Goal: Task Accomplishment & Management: Manage account settings

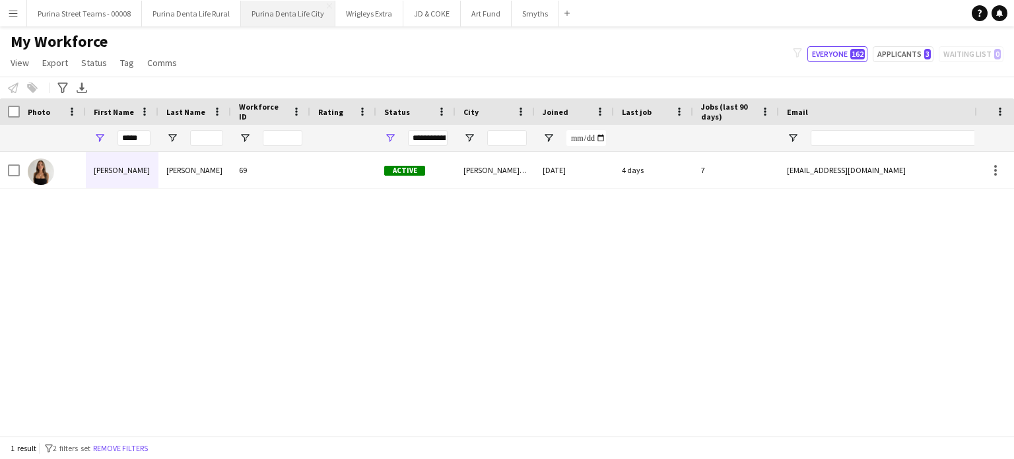
click at [261, 22] on button "Purina Denta Life City Close" at bounding box center [288, 14] width 94 height 26
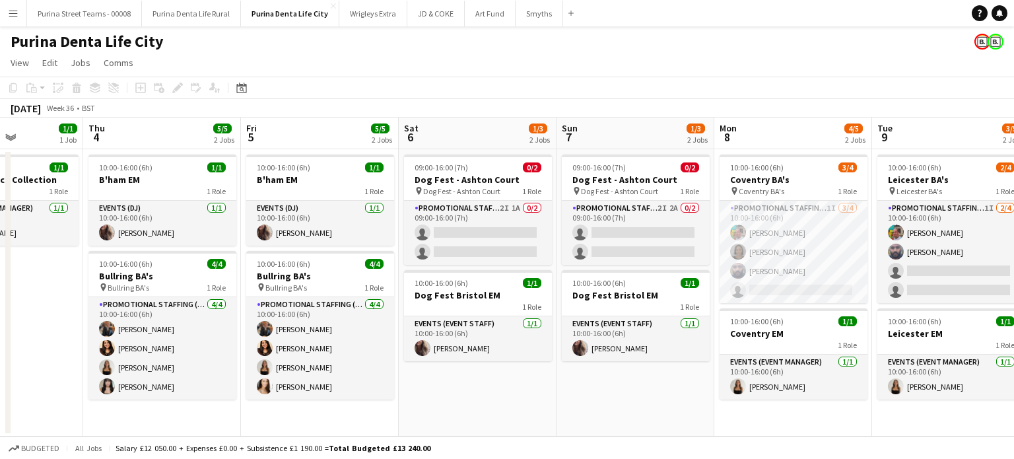
scroll to position [0, 444]
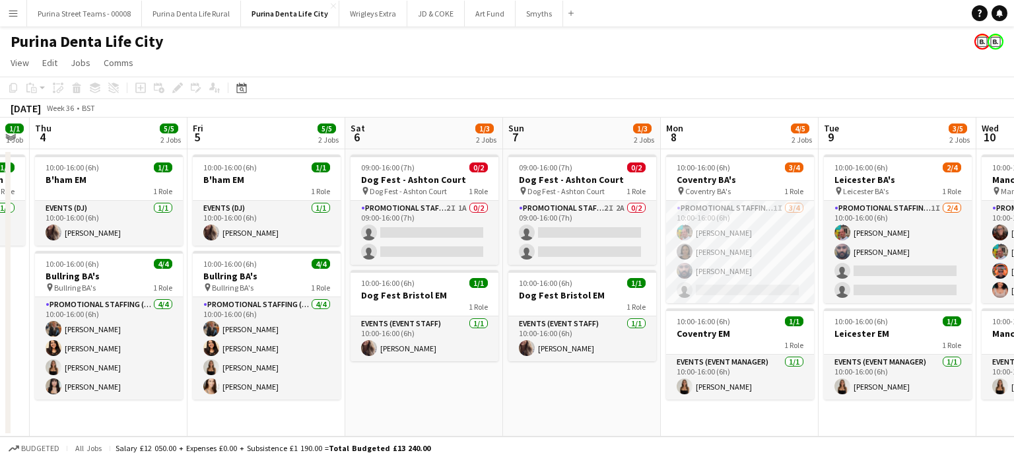
drag, startPoint x: 798, startPoint y: 265, endPoint x: 354, endPoint y: 305, distance: 445.5
click at [354, 305] on app-calendar-viewport "Mon 1 Tue 2 Wed 3 1/1 1 Job Thu 4 5/5 2 Jobs Fri 5 5/5 2 Jobs Sat 6 1/3 2 Jobs …" at bounding box center [507, 277] width 1014 height 319
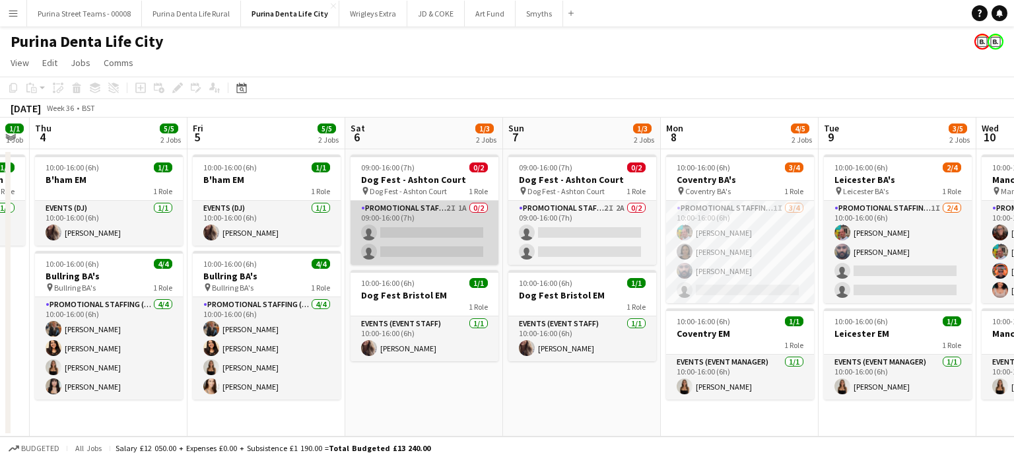
click at [454, 211] on app-card-role "Promotional Staffing (Brand Ambassadors) 2I 1A 0/2 09:00-16:00 (7h) single-neut…" at bounding box center [425, 233] width 148 height 64
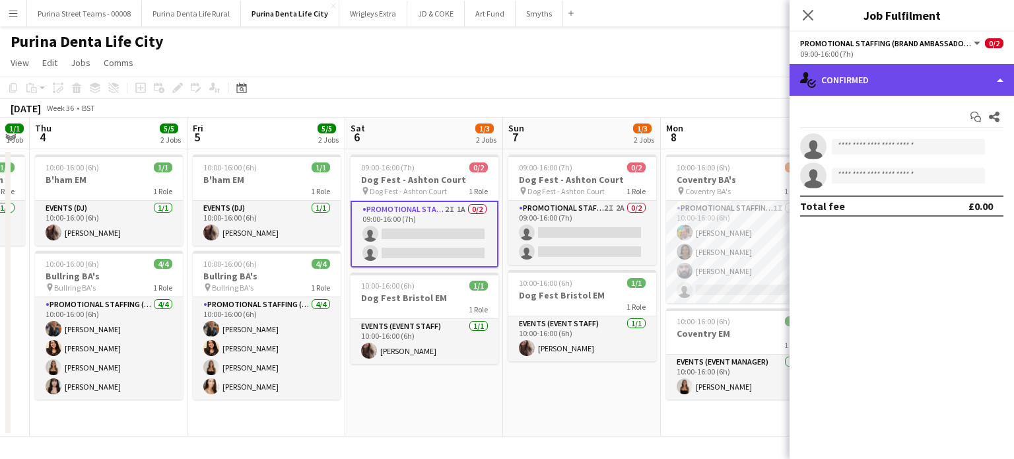
click at [982, 83] on div "single-neutral-actions-check-2 Confirmed" at bounding box center [902, 80] width 224 height 32
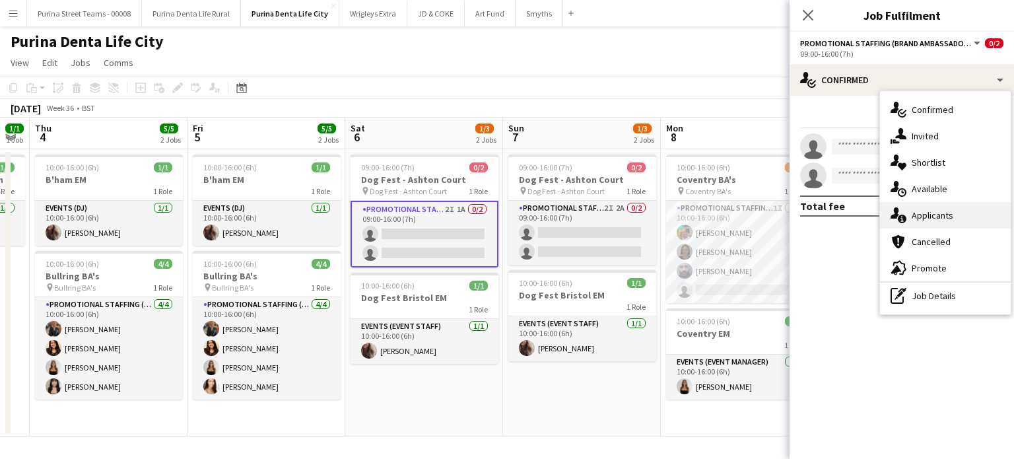
click at [922, 210] on span "Applicants" at bounding box center [933, 215] width 42 height 12
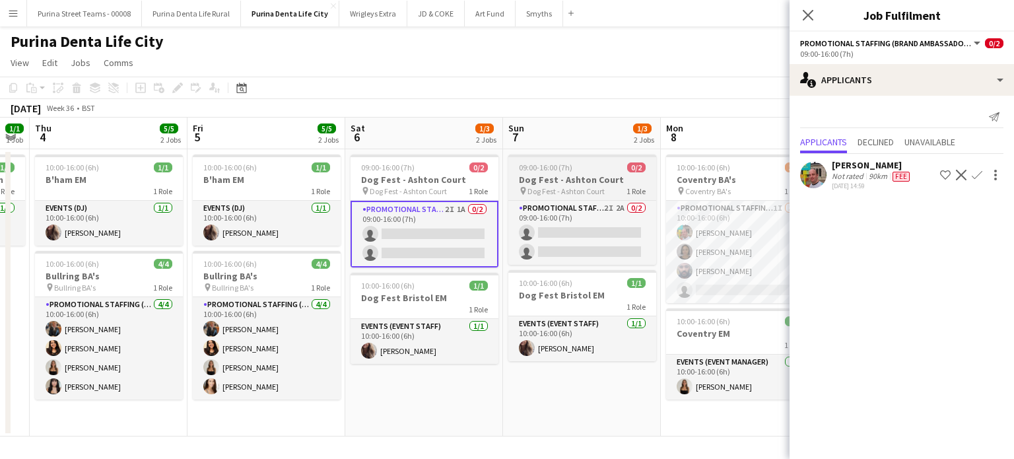
click at [553, 179] on h3 "Dog Fest - Ashton Court" at bounding box center [582, 180] width 148 height 12
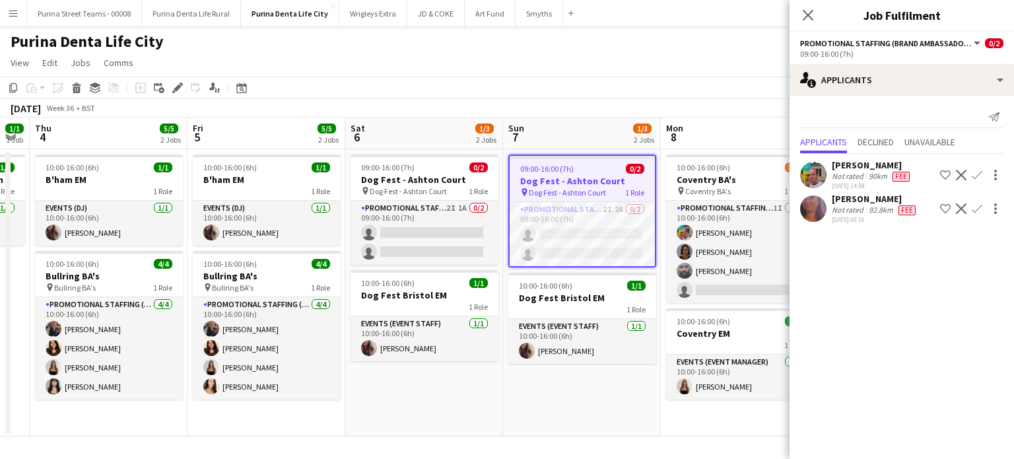
click at [864, 197] on div "[PERSON_NAME]" at bounding box center [875, 199] width 86 height 12
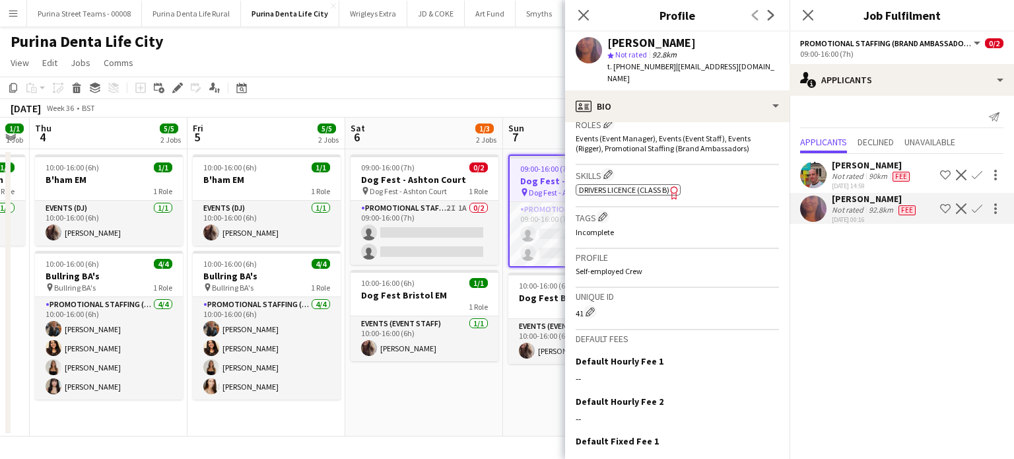
scroll to position [454, 0]
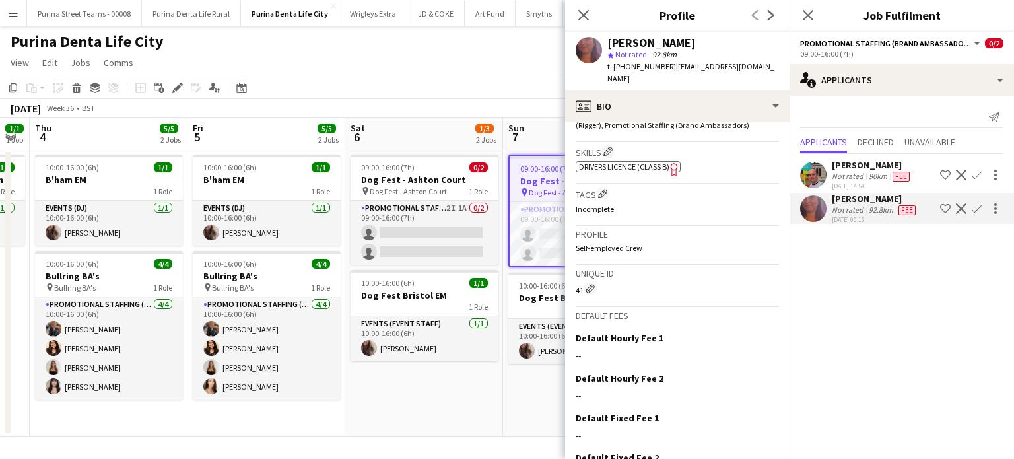
click at [977, 208] on app-icon "Confirm" at bounding box center [977, 208] width 11 height 11
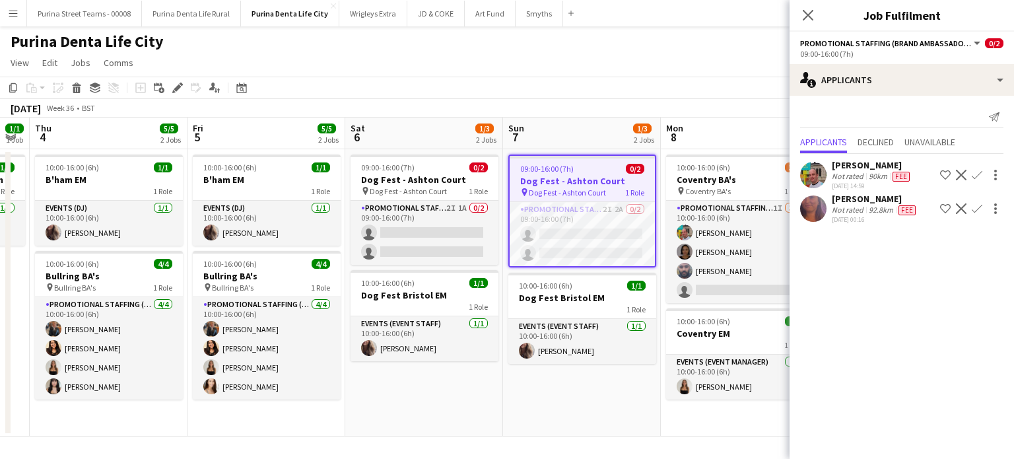
click at [977, 208] on app-icon "Confirm" at bounding box center [977, 208] width 11 height 11
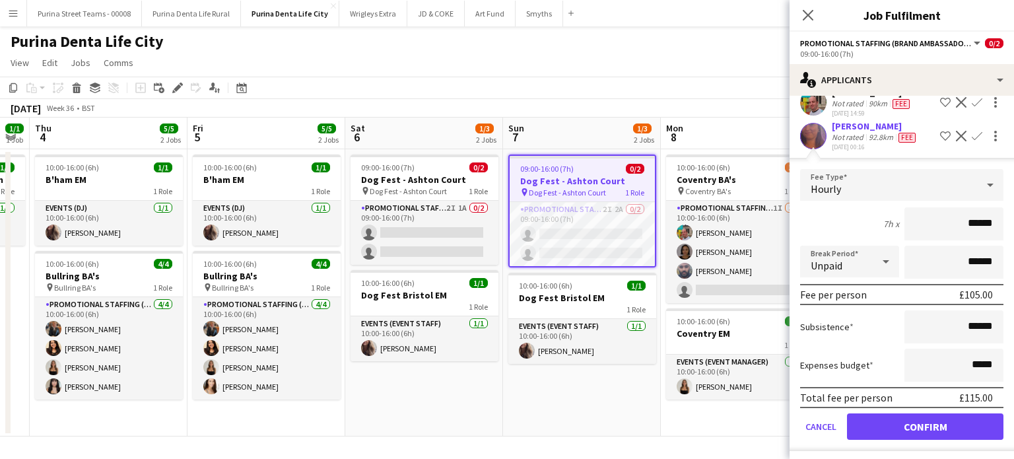
scroll to position [74, 0]
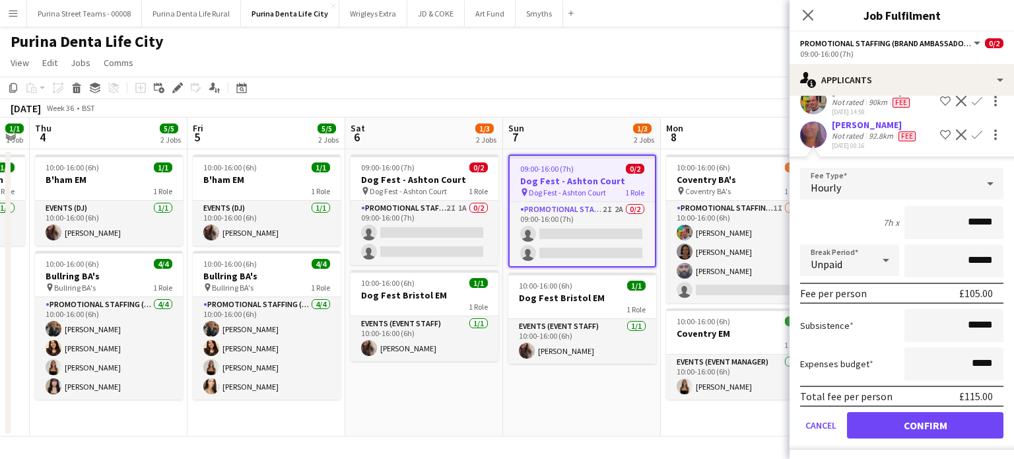
drag, startPoint x: 1003, startPoint y: 289, endPoint x: 1002, endPoint y: 274, distance: 14.5
click at [1002, 274] on form "Fee Type Hourly 7h x ****** Break Period Unpaid ****** Fee per person £105.00 S…" at bounding box center [902, 309] width 224 height 282
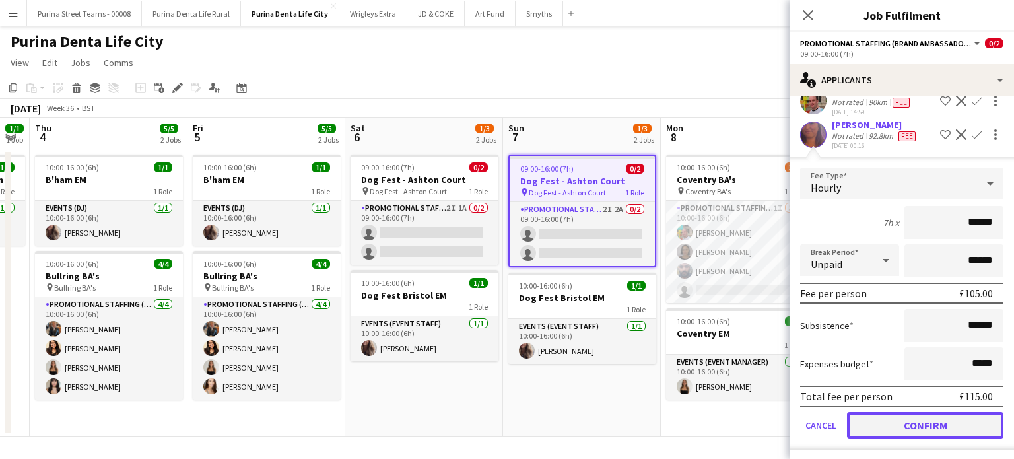
click at [890, 412] on button "Confirm" at bounding box center [925, 425] width 156 height 26
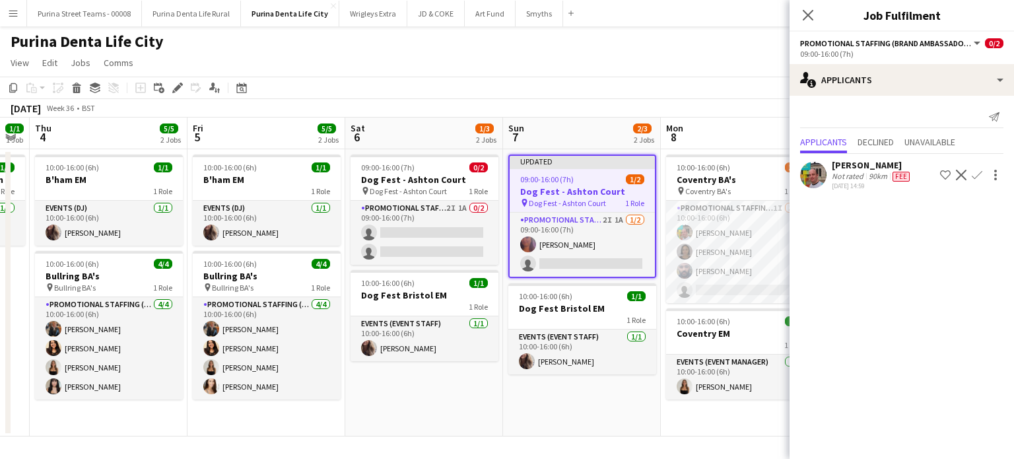
scroll to position [0, 0]
click at [394, 403] on app-date-cell "09:00-16:00 (7h) 0/2 Dog Fest - Ashton Court pin Dog Fest - Ashton Court 1 Role…" at bounding box center [424, 292] width 158 height 287
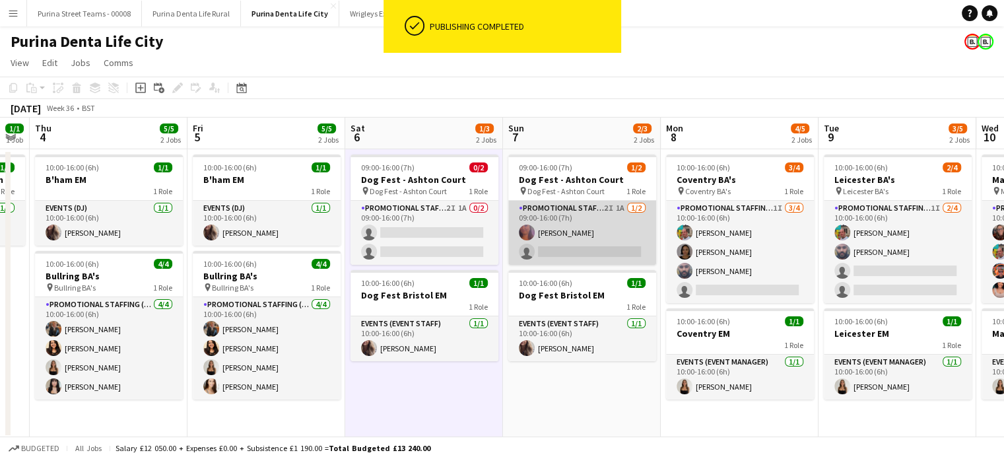
click at [553, 254] on app-card-role "Promotional Staffing (Brand Ambassadors) 2I 1A [DATE] 09:00-16:00 (7h) [PERSON_…" at bounding box center [582, 233] width 148 height 64
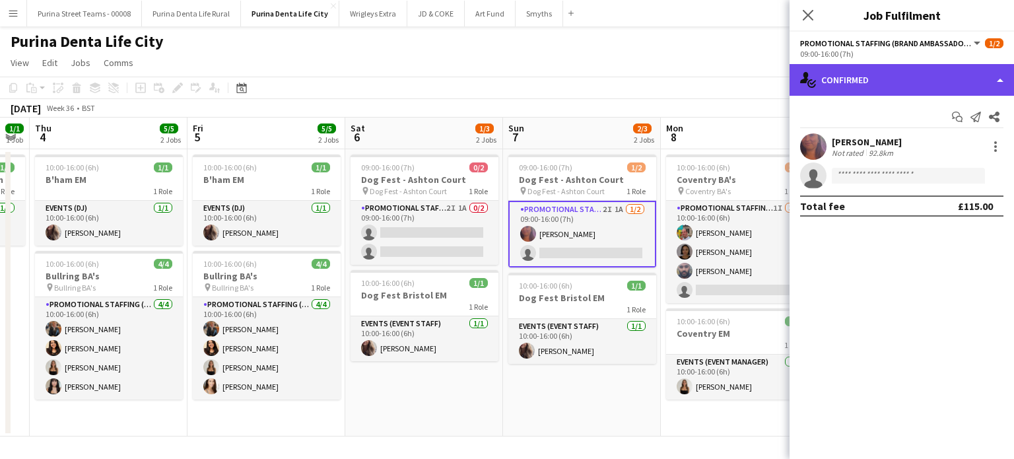
click at [989, 89] on div "single-neutral-actions-check-2 Confirmed" at bounding box center [902, 80] width 224 height 32
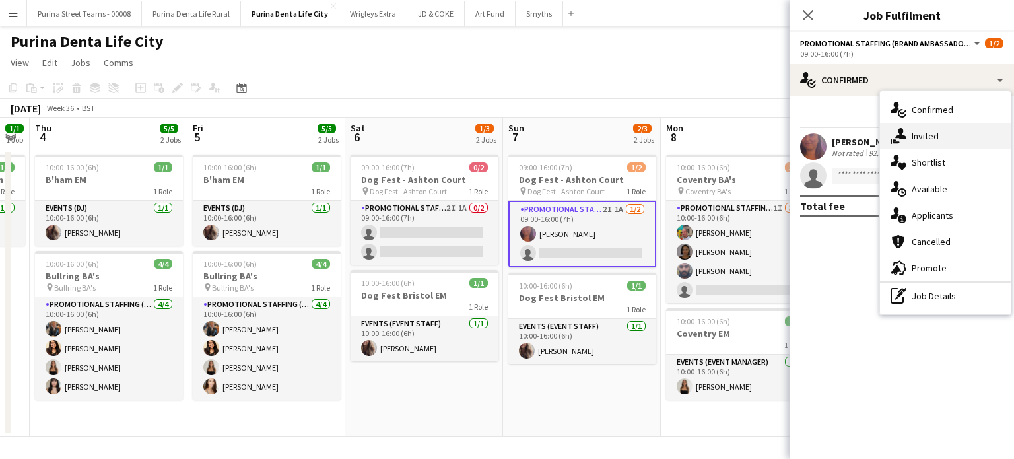
click at [914, 136] on span "Invited" at bounding box center [925, 136] width 27 height 12
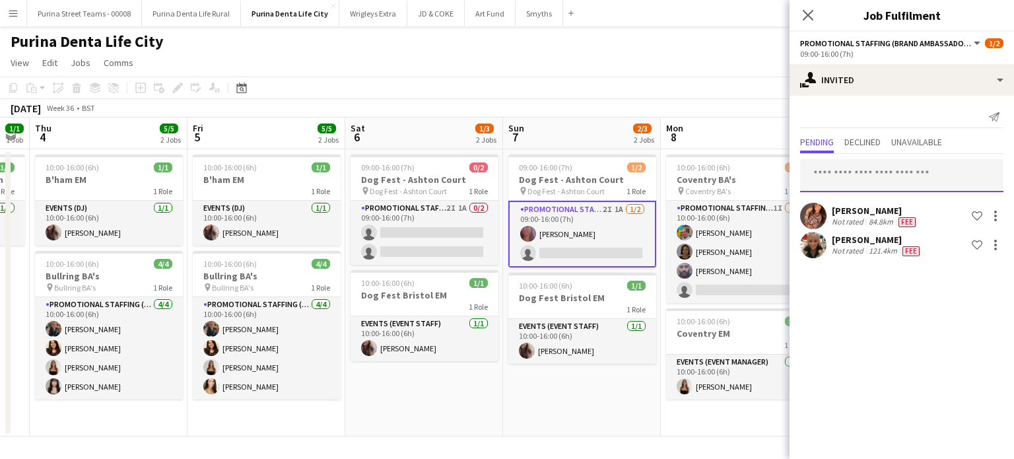
click at [897, 169] on input "text" at bounding box center [901, 175] width 203 height 33
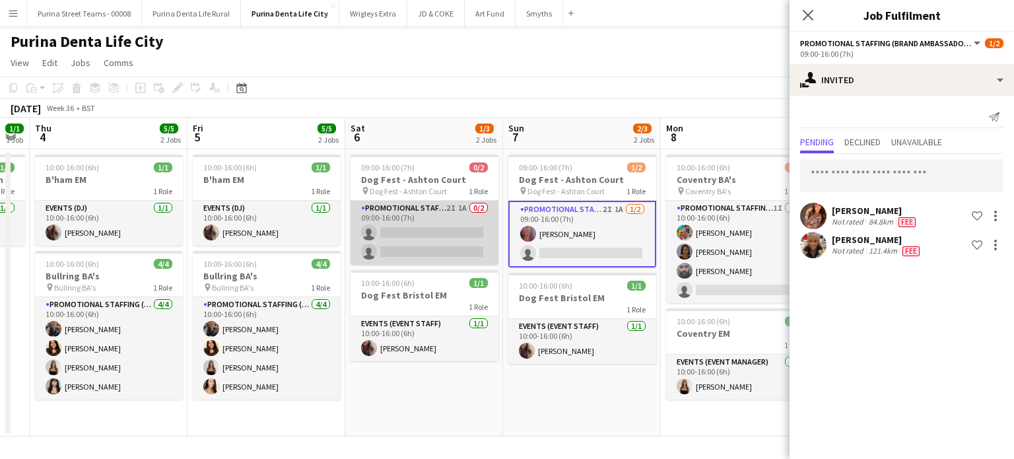
click at [411, 201] on app-card-role "Promotional Staffing (Brand Ambassadors) 2I 1A 0/2 09:00-16:00 (7h) single-neut…" at bounding box center [425, 233] width 148 height 64
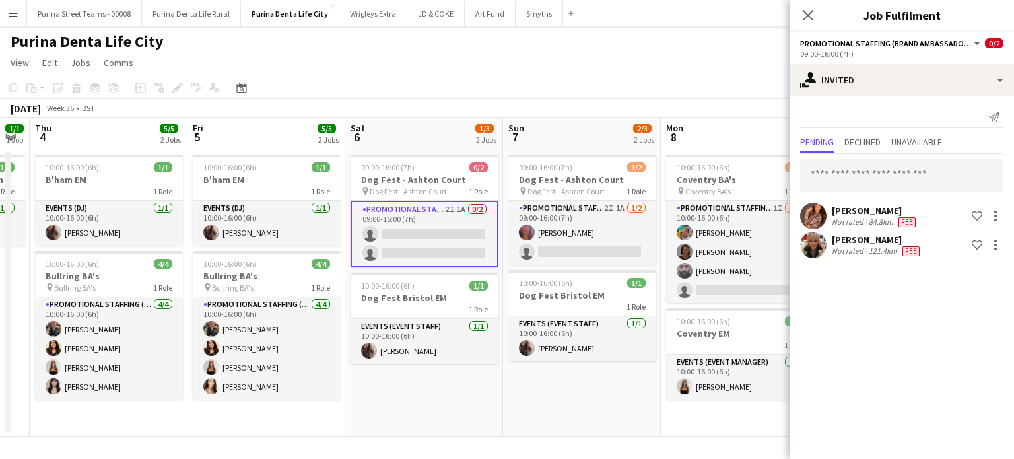
click at [18, 9] on button "Menu" at bounding box center [13, 13] width 26 height 26
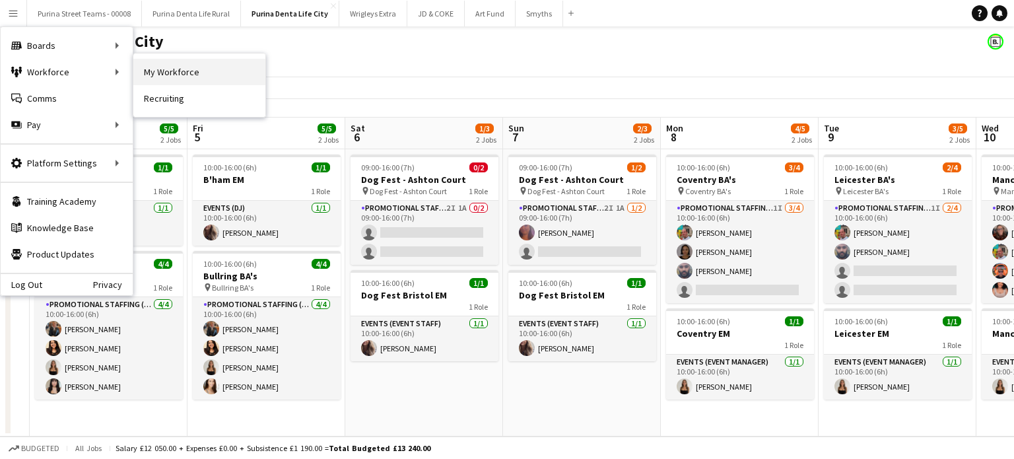
click at [166, 76] on link "My Workforce" at bounding box center [199, 72] width 132 height 26
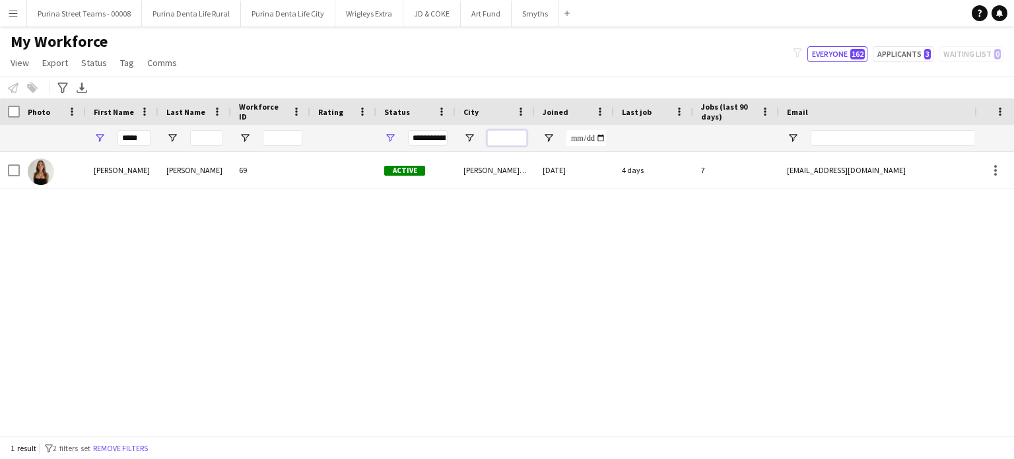
click at [502, 138] on input "City Filter Input" at bounding box center [507, 138] width 40 height 16
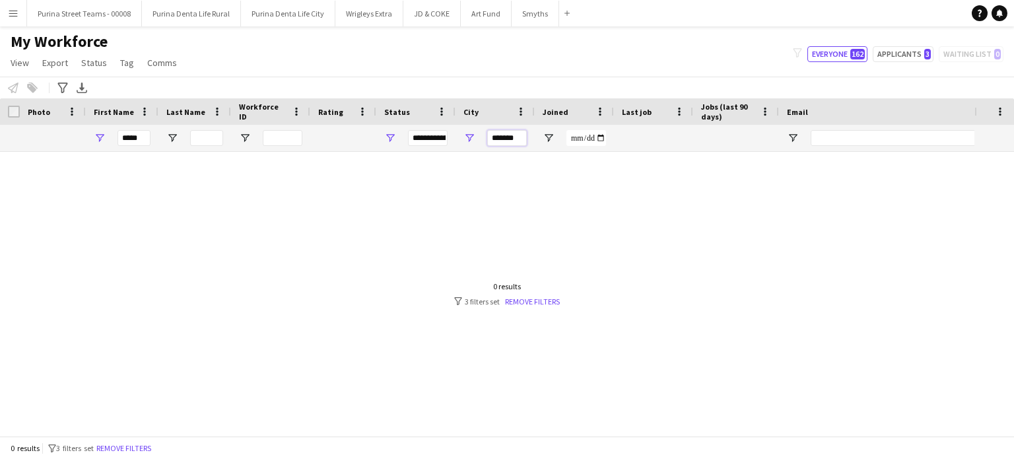
type input "*******"
click at [135, 131] on input "*****" at bounding box center [134, 138] width 33 height 16
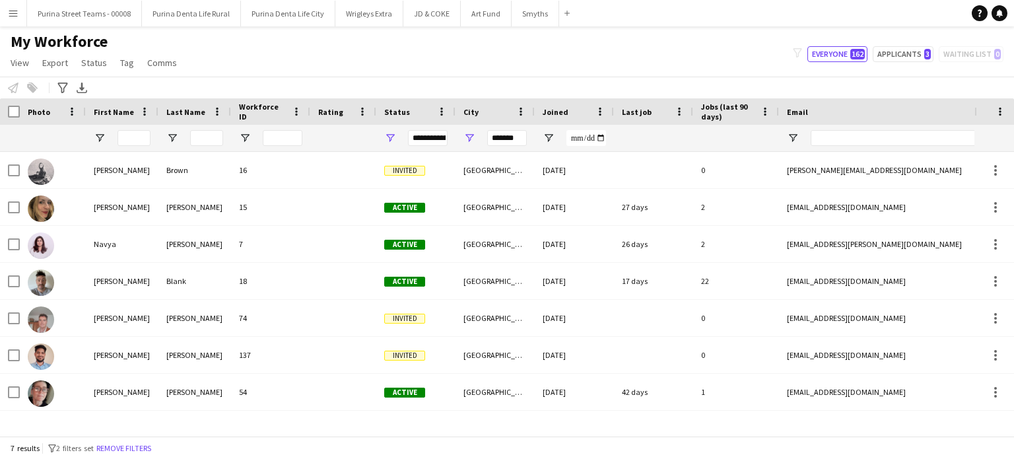
click at [18, 16] on button "Menu" at bounding box center [13, 13] width 26 height 26
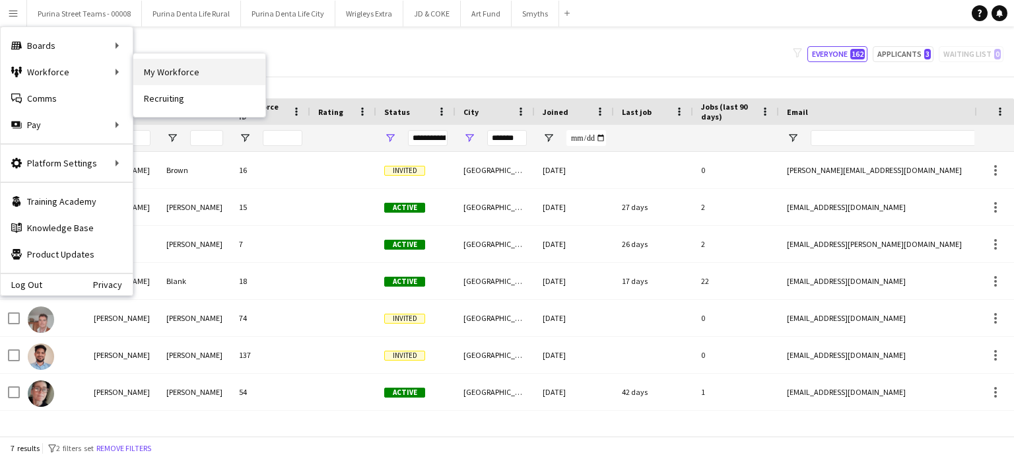
click at [200, 75] on link "My Workforce" at bounding box center [199, 72] width 132 height 26
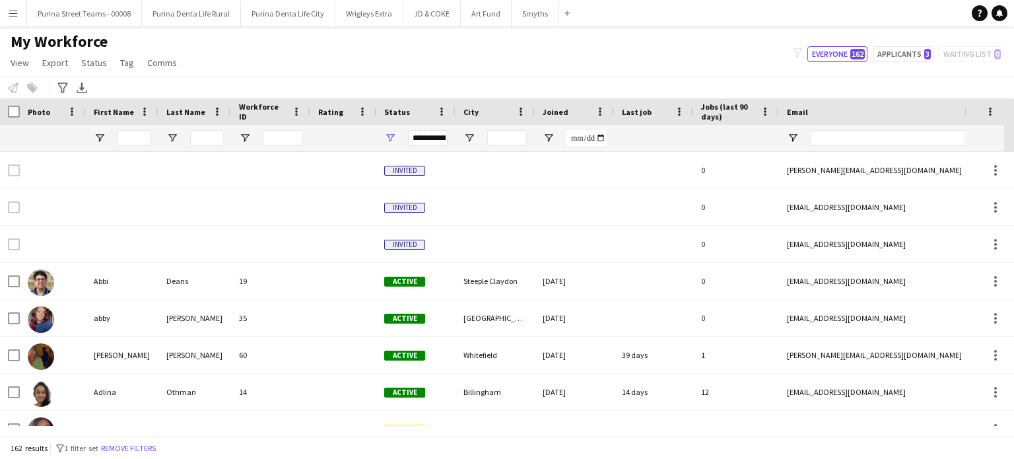
type input "*******"
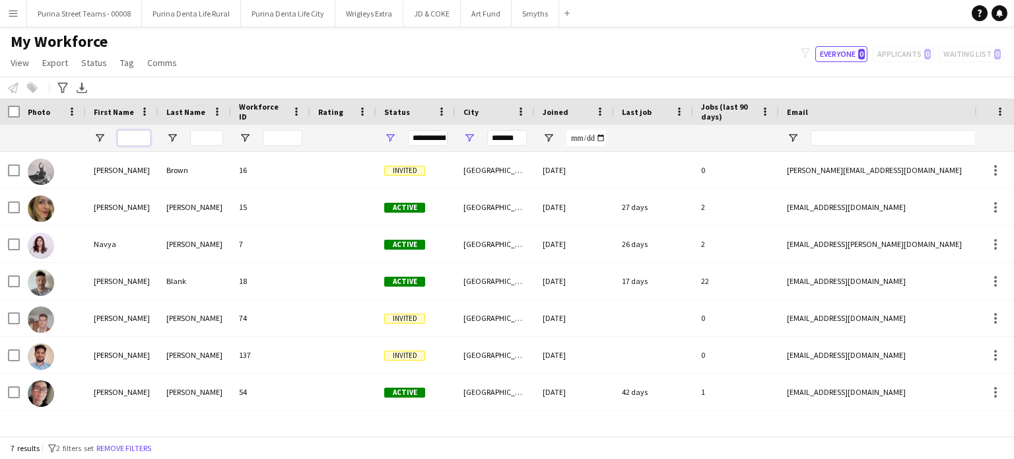
click at [131, 143] on input "First Name Filter Input" at bounding box center [134, 138] width 33 height 16
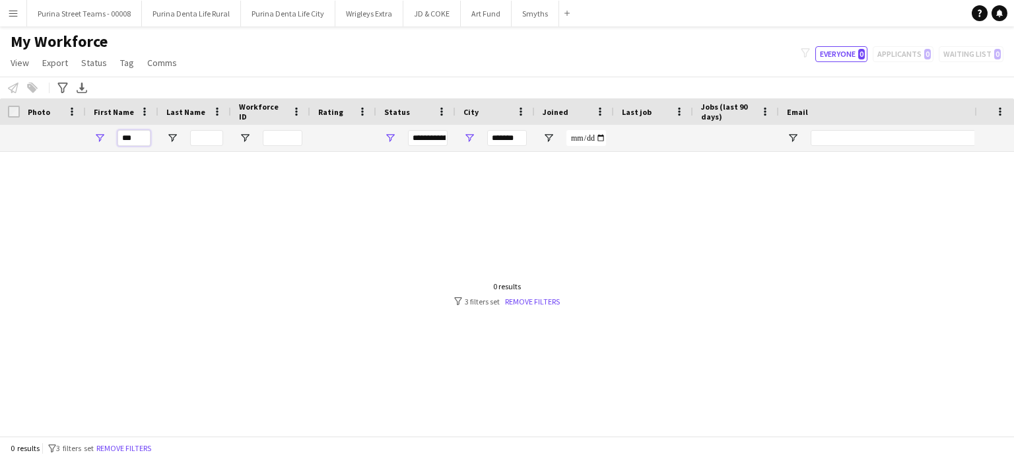
type input "***"
click at [518, 142] on input "*******" at bounding box center [507, 138] width 40 height 16
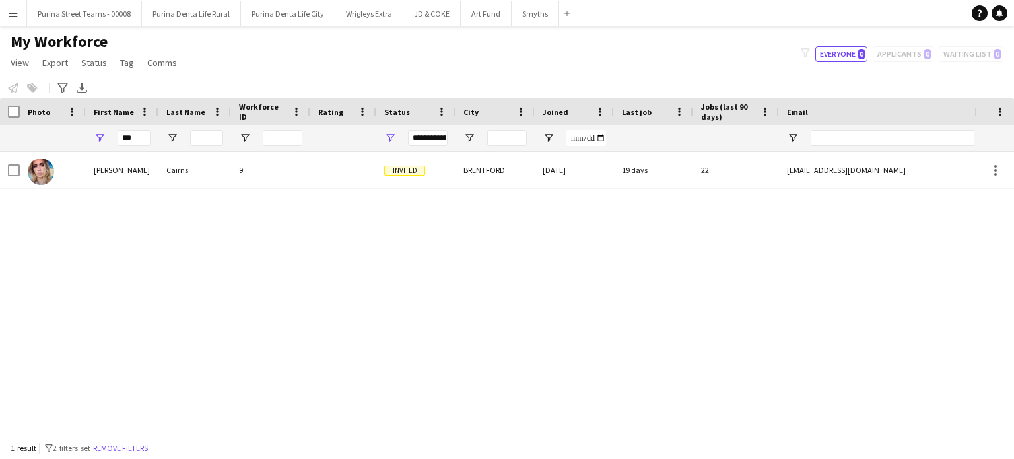
click at [123, 165] on div "[PERSON_NAME]" at bounding box center [122, 170] width 73 height 36
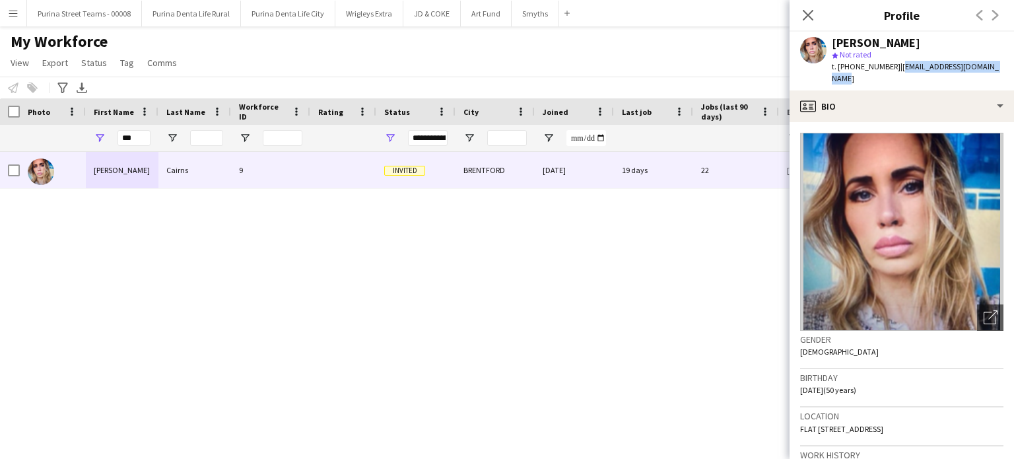
drag, startPoint x: 895, startPoint y: 65, endPoint x: 996, endPoint y: 67, distance: 101.0
click at [996, 67] on div "[PERSON_NAME] star Not rated t. [PHONE_NUMBER] | [EMAIL_ADDRESS][DOMAIN_NAME]" at bounding box center [902, 61] width 224 height 59
copy span "[EMAIL_ADDRESS][DOMAIN_NAME]"
click at [813, 15] on icon "Close pop-in" at bounding box center [808, 15] width 13 height 13
